Goal: Find contact information: Find contact information

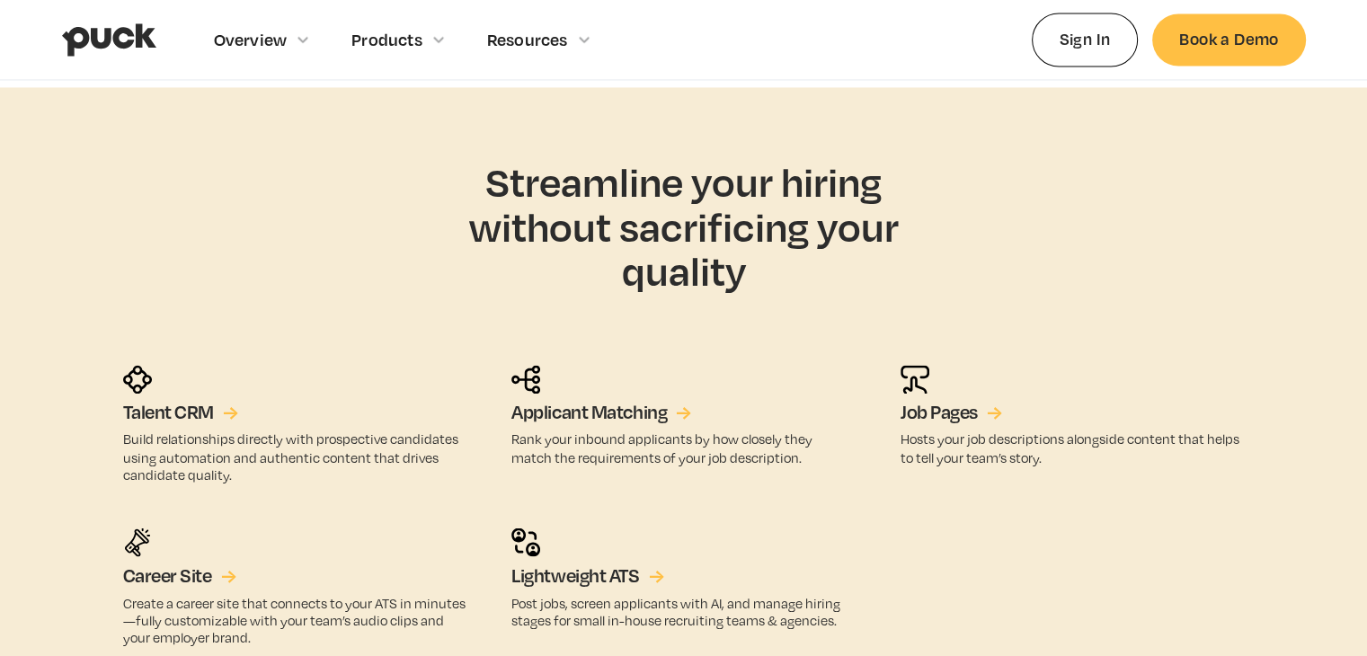
scroll to position [4745, 0]
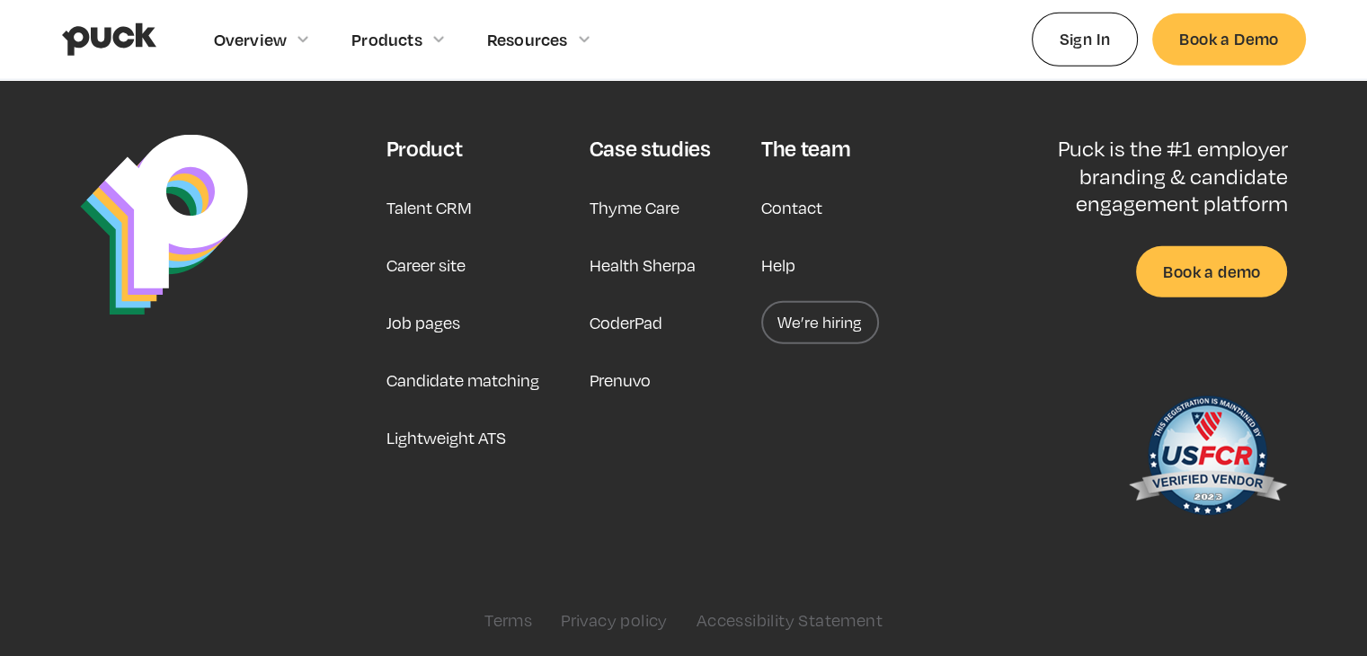
click at [787, 196] on link "Contact" at bounding box center [791, 207] width 61 height 43
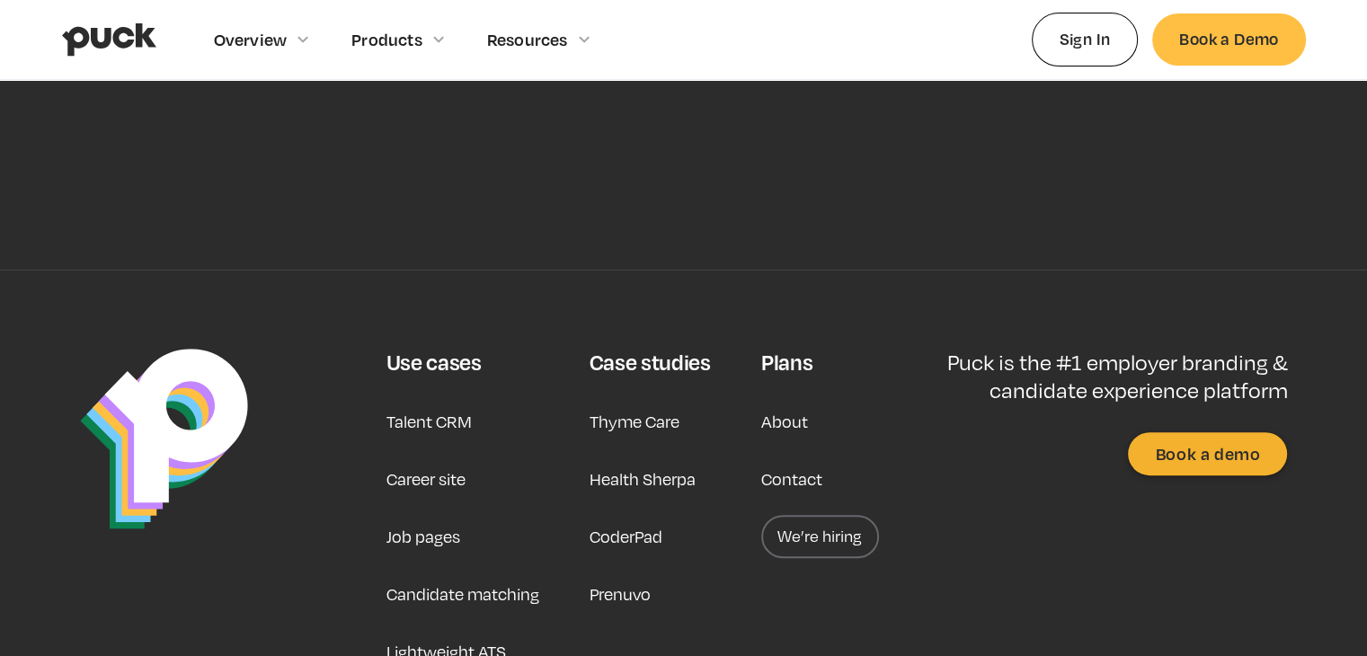
scroll to position [863, 0]
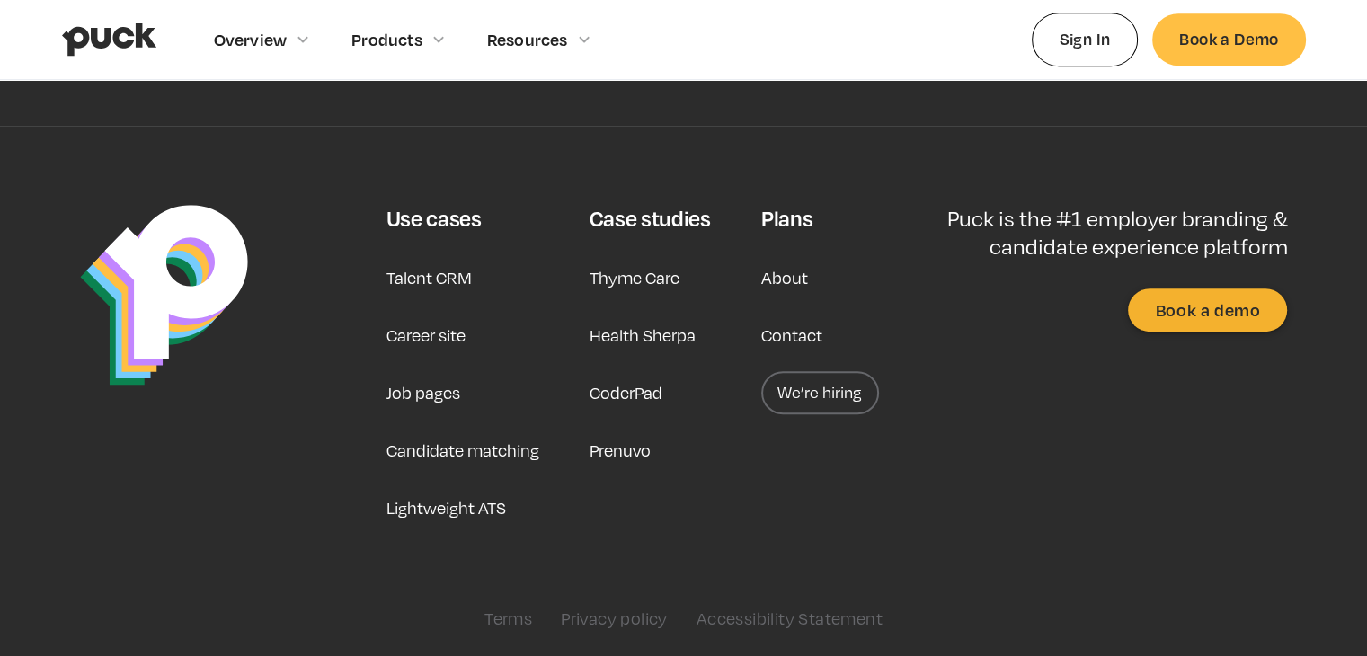
click at [617, 617] on link "Privacy policy" at bounding box center [614, 618] width 107 height 20
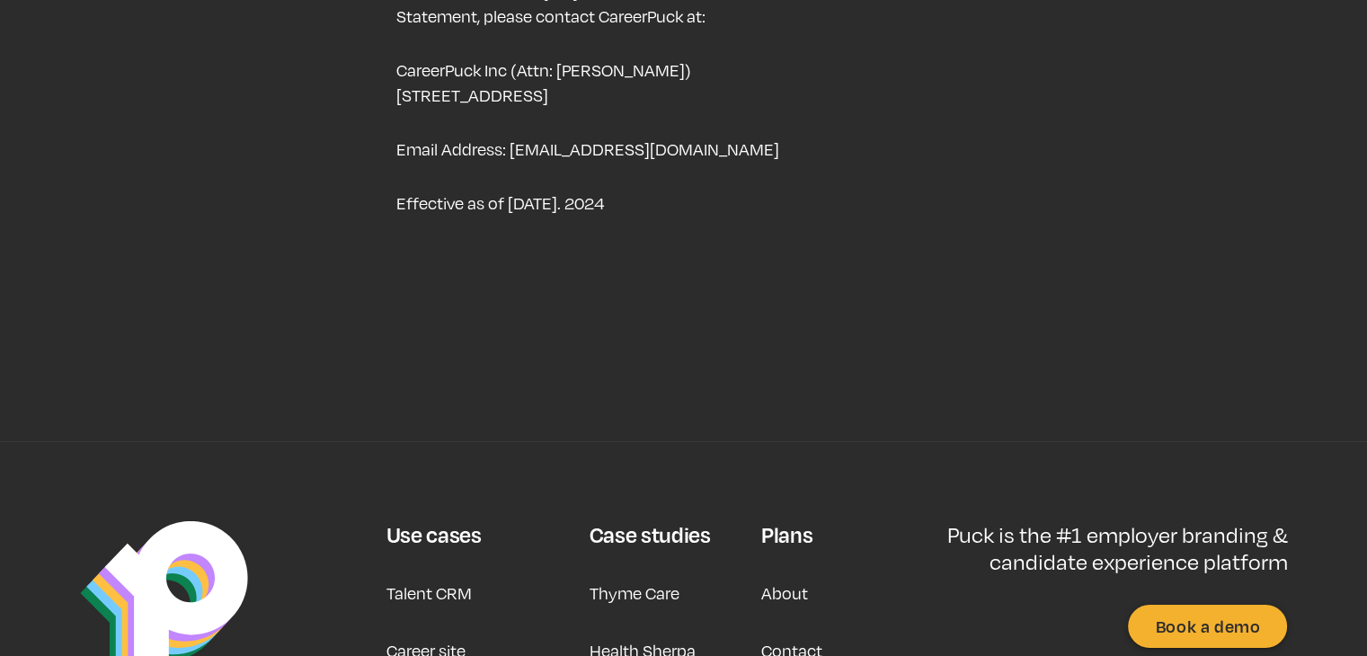
scroll to position [5798, 0]
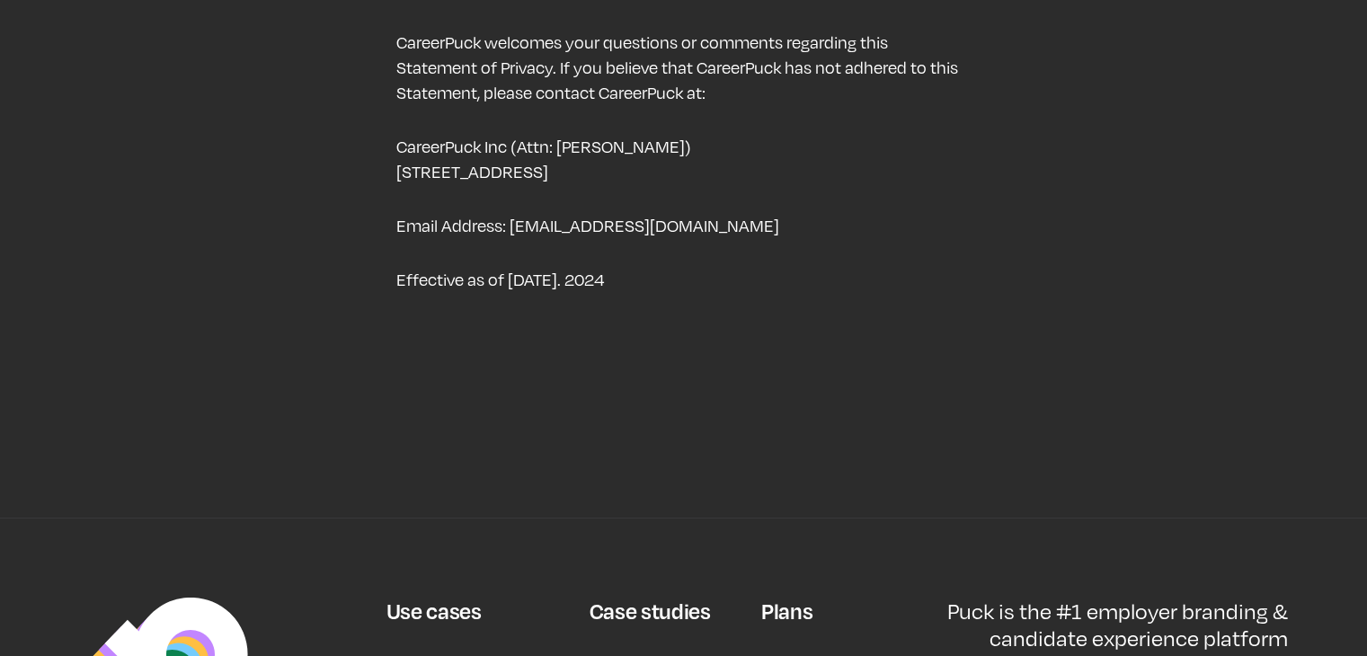
drag, startPoint x: 393, startPoint y: 146, endPoint x: 787, endPoint y: 150, distance: 394.6
copy p "2443 Fillmore Street, #205, San Francisco, CA 94115"
drag, startPoint x: 700, startPoint y: 202, endPoint x: 512, endPoint y: 208, distance: 187.9
click at [512, 213] on p "Email Address: admin@careerpuck.com" at bounding box center [682, 225] width 575 height 25
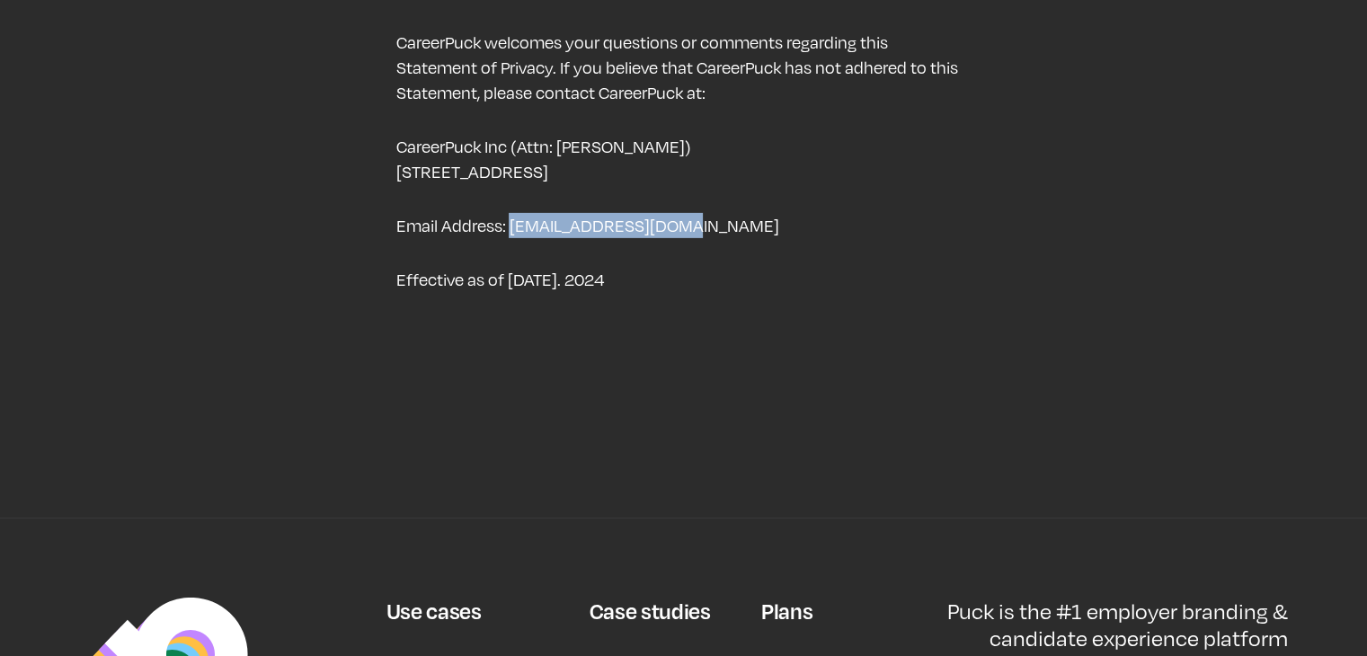
copy p "admin@careerpuck.com"
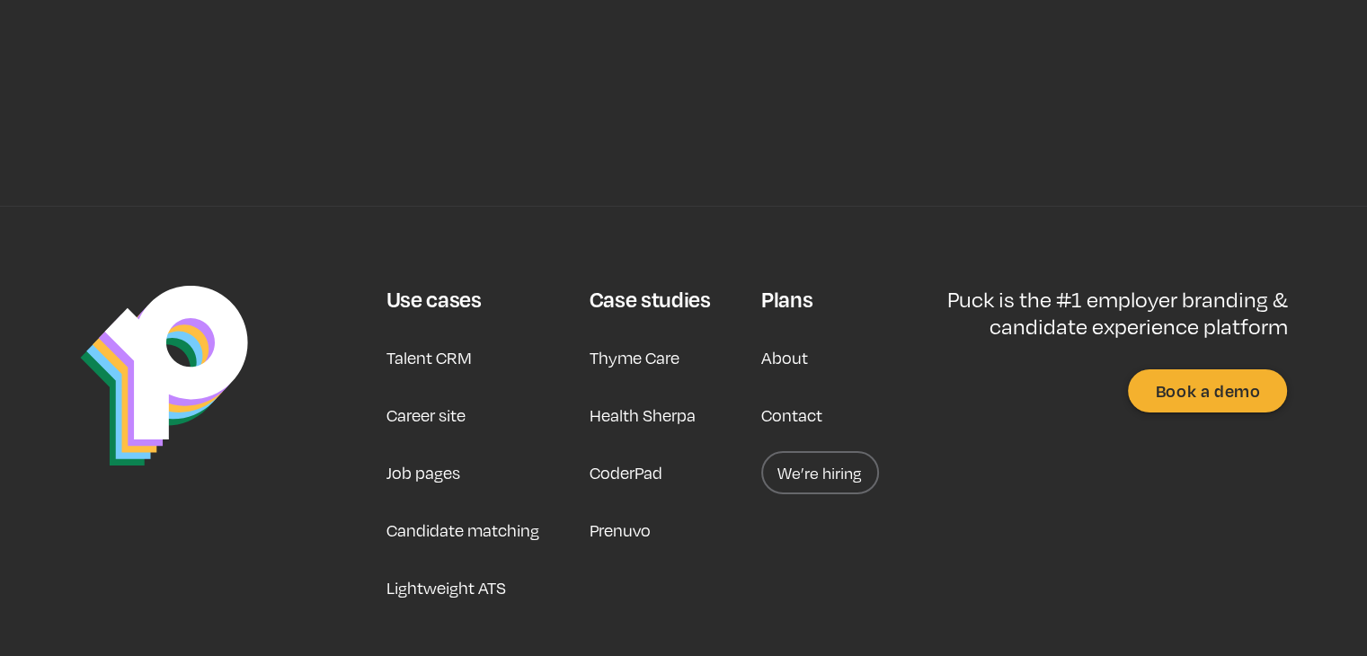
scroll to position [6166, 0]
